Goal: Task Accomplishment & Management: Manage account settings

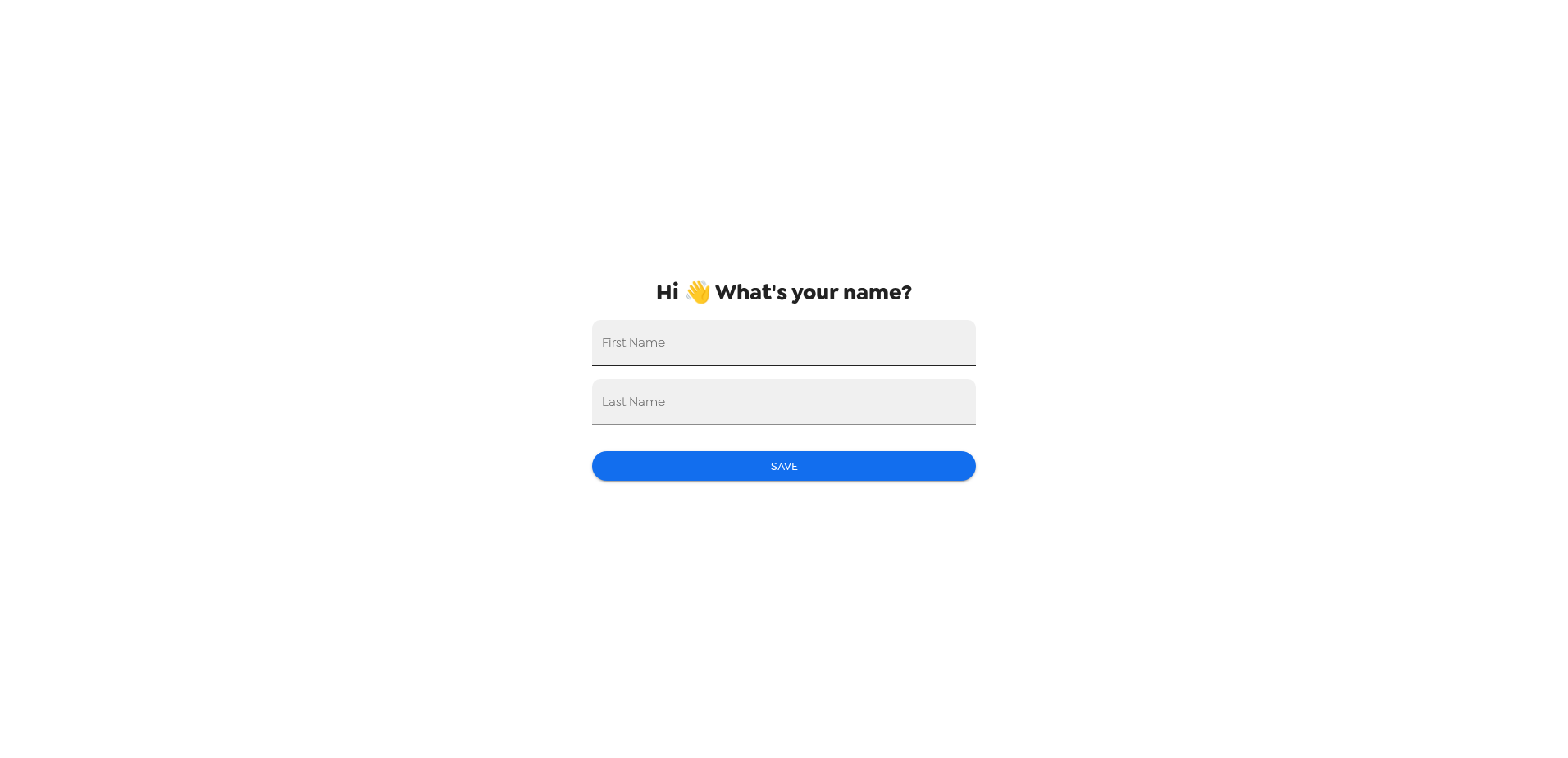
click at [681, 351] on input "First Name" at bounding box center [784, 343] width 384 height 46
type input "[PERSON_NAME]"
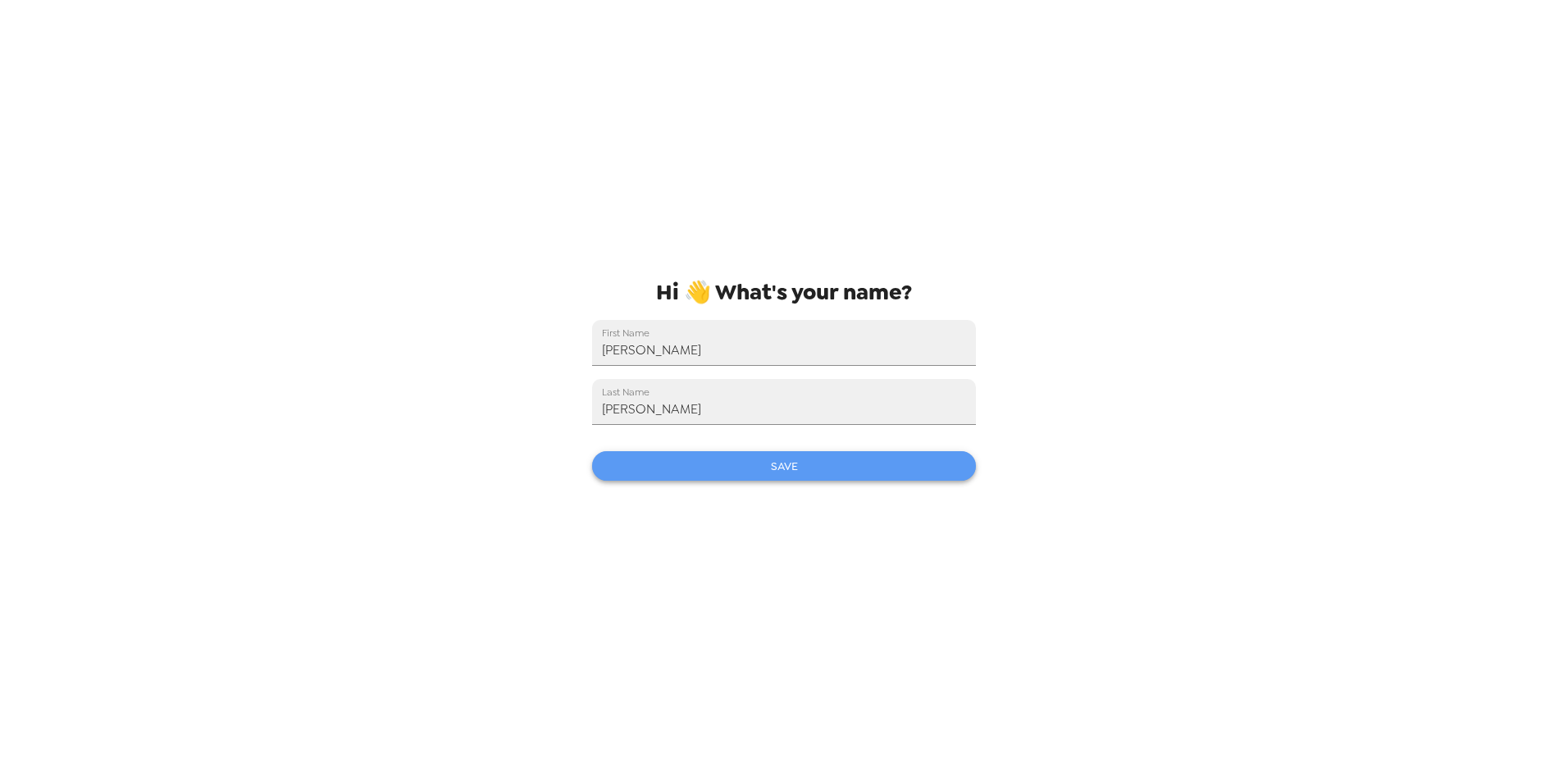
click at [829, 463] on button "Save" at bounding box center [784, 466] width 384 height 30
